Goal: Task Accomplishment & Management: Manage account settings

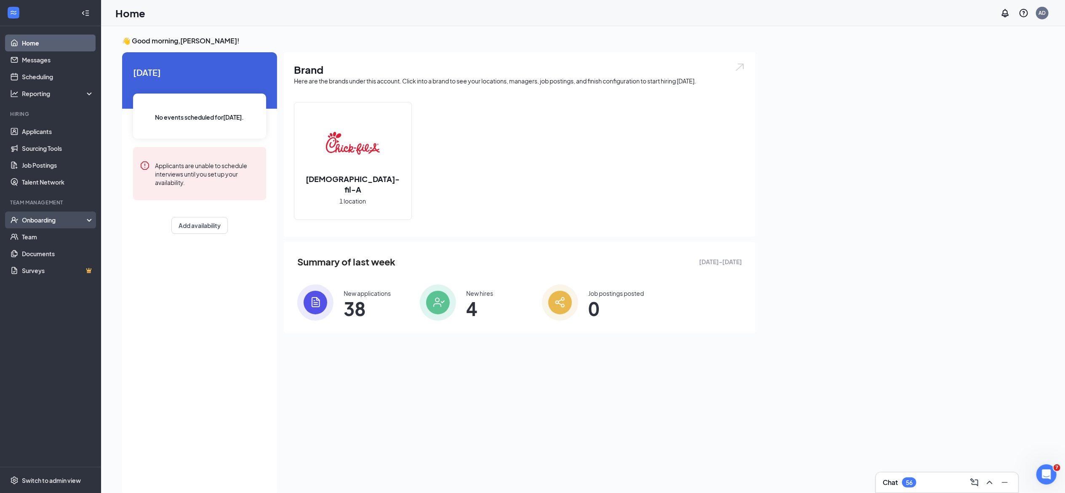
click at [79, 220] on div "Onboarding" at bounding box center [54, 220] width 65 height 8
click at [56, 234] on link "Overview" at bounding box center [58, 236] width 72 height 17
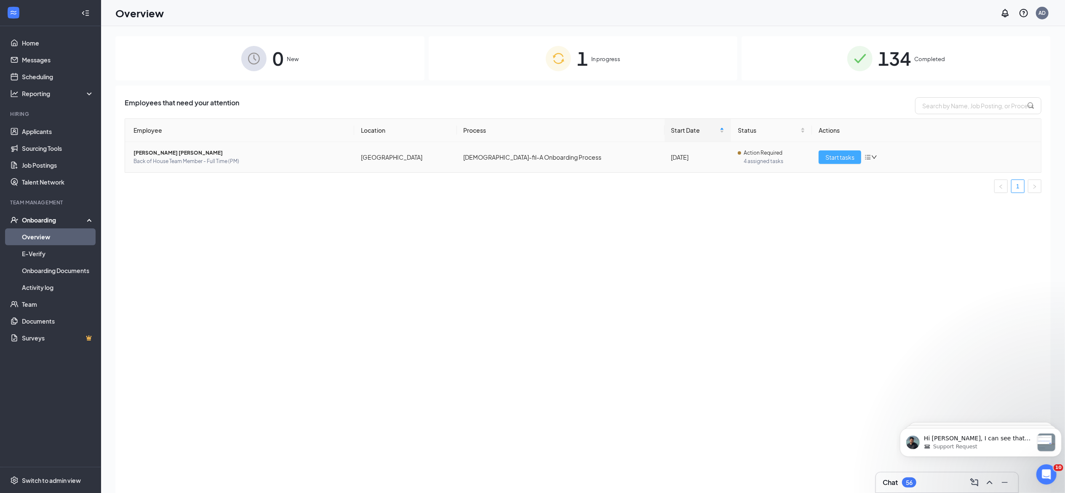
click at [847, 158] on span "Start tasks" at bounding box center [839, 156] width 29 height 9
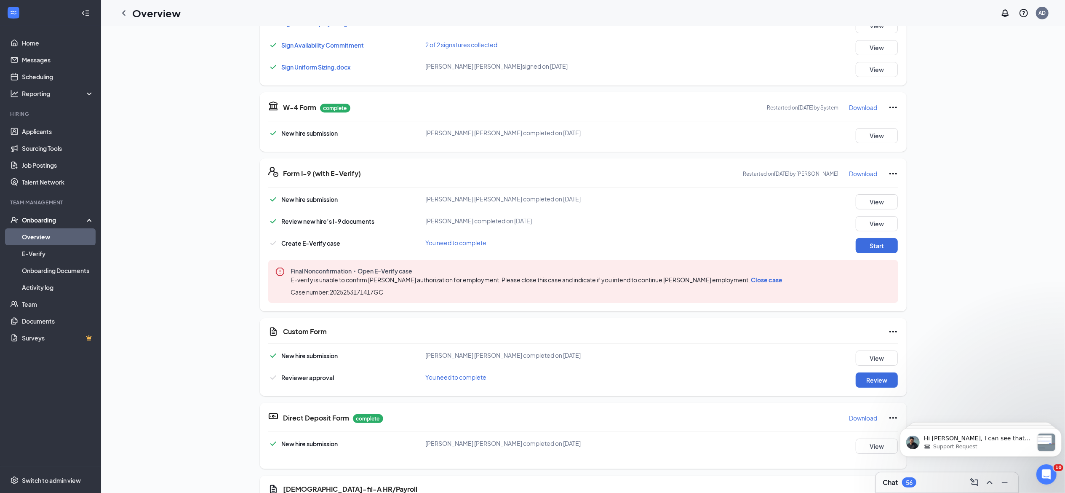
scroll to position [284, 0]
click at [783, 284] on span "Close case" at bounding box center [767, 281] width 32 height 8
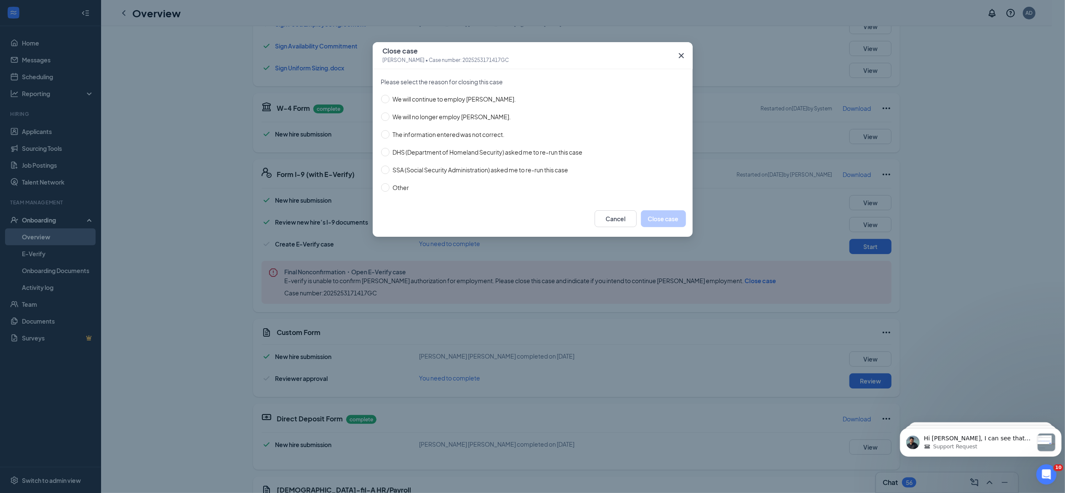
click at [683, 54] on icon "Cross" at bounding box center [680, 55] width 5 height 5
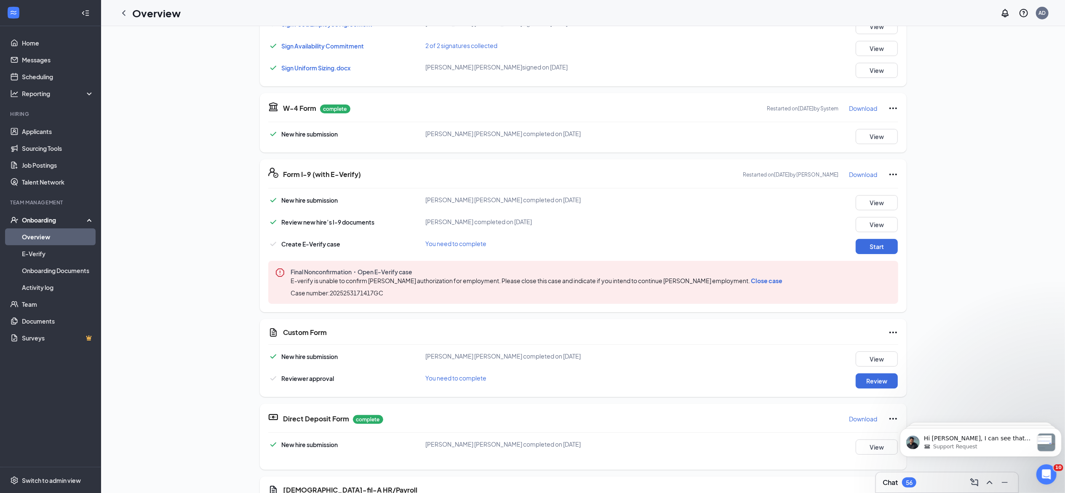
scroll to position [319, 0]
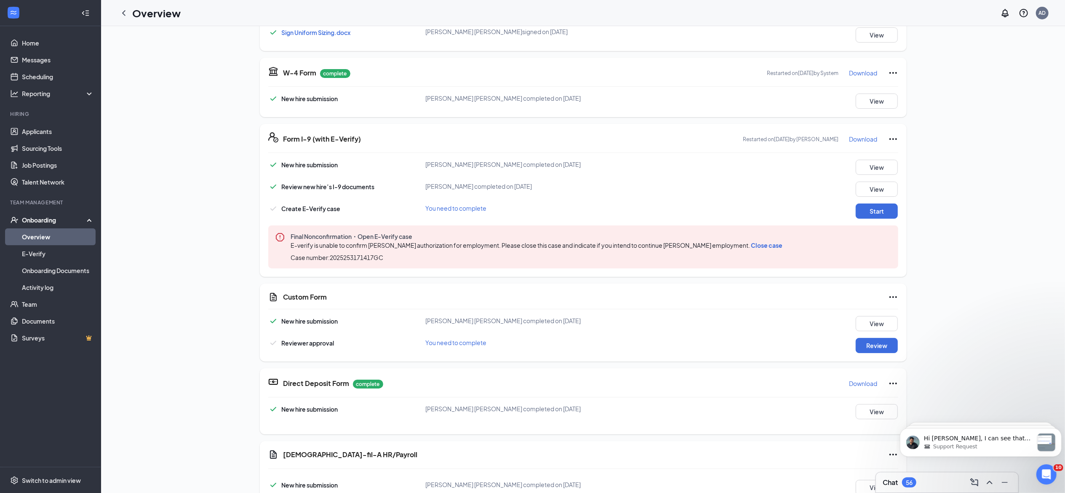
click at [778, 244] on span "Close case" at bounding box center [767, 245] width 32 height 8
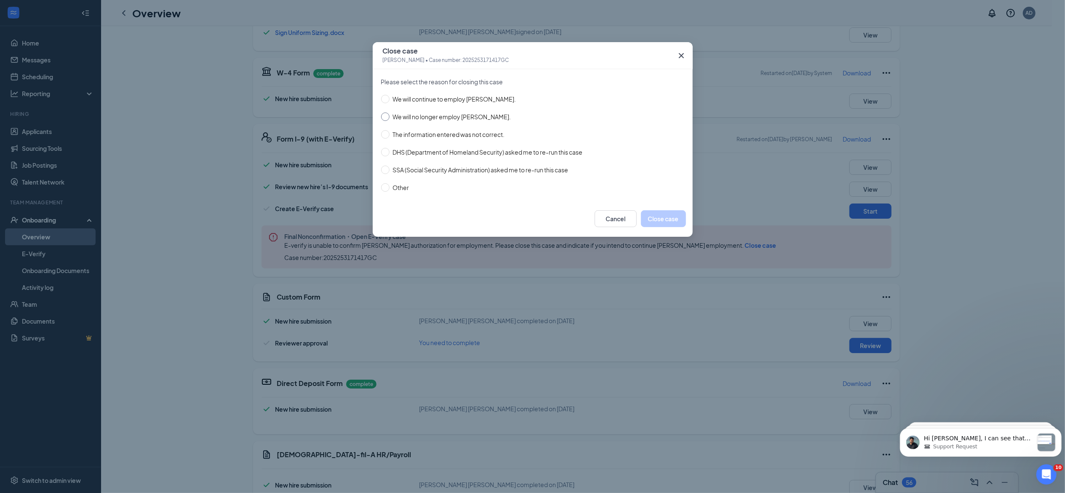
click at [384, 116] on input "We will no longer employ [PERSON_NAME]." at bounding box center [385, 116] width 8 height 8
radio input "true"
click at [677, 52] on icon "Cross" at bounding box center [681, 56] width 10 height 10
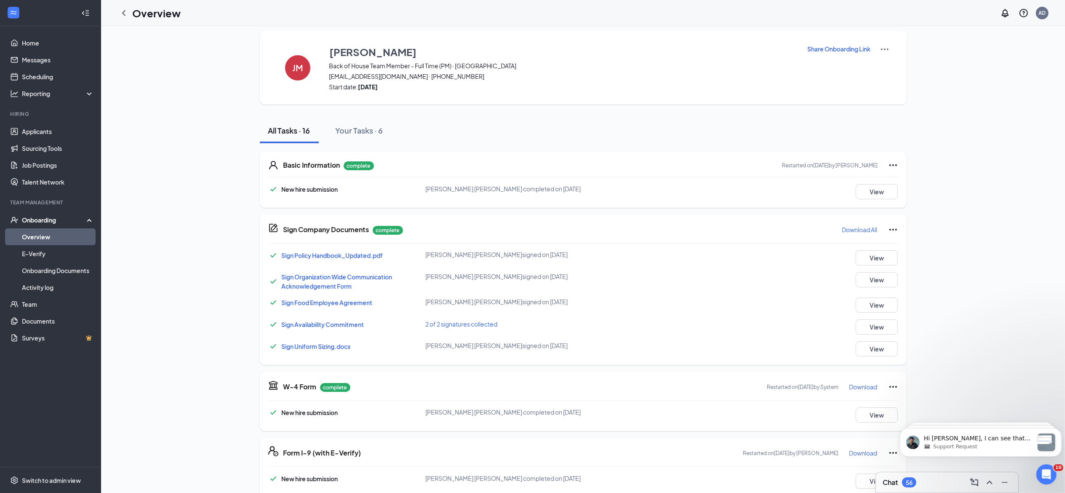
scroll to position [0, 0]
